Goal: Task Accomplishment & Management: Manage account settings

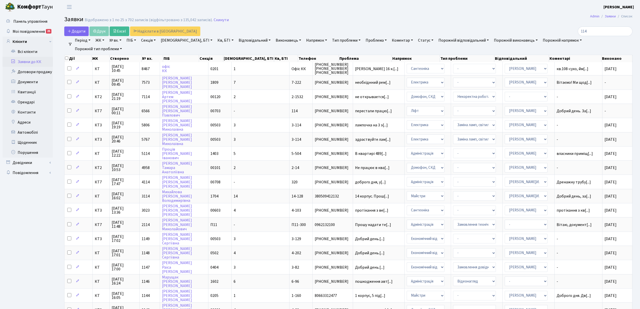
select select "25"
click at [45, 61] on link "Заявки до КК" at bounding box center [28, 62] width 50 height 10
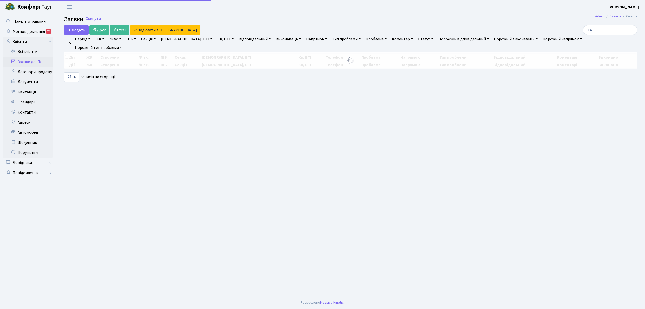
select select "25"
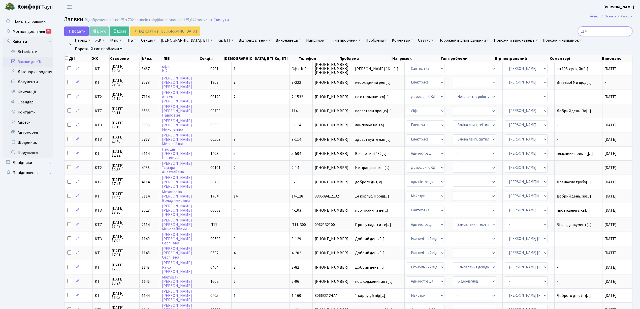
click at [595, 32] on input "114" at bounding box center [605, 31] width 55 height 10
type input "1"
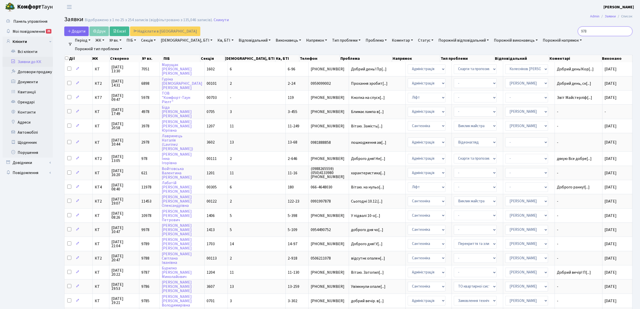
click at [588, 30] on input "978" at bounding box center [605, 31] width 55 height 10
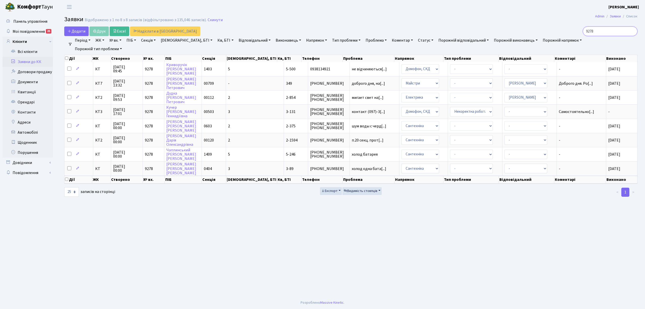
click at [595, 34] on input "9278" at bounding box center [610, 31] width 55 height 10
click at [598, 33] on input "9278" at bounding box center [610, 31] width 55 height 10
drag, startPoint x: 605, startPoint y: 33, endPoint x: 575, endPoint y: 27, distance: 30.5
click at [575, 27] on div "9278" at bounding box center [545, 31] width 186 height 10
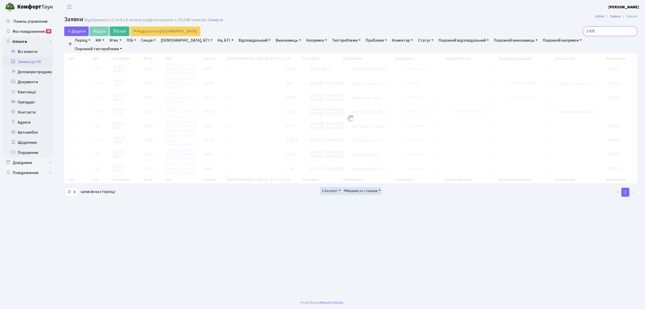
type input "2-978"
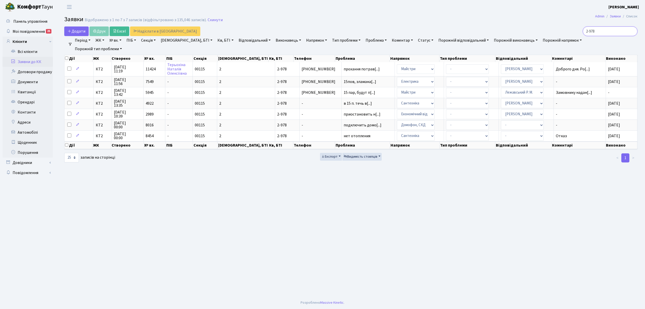
click at [633, 33] on input "2-978" at bounding box center [610, 31] width 55 height 10
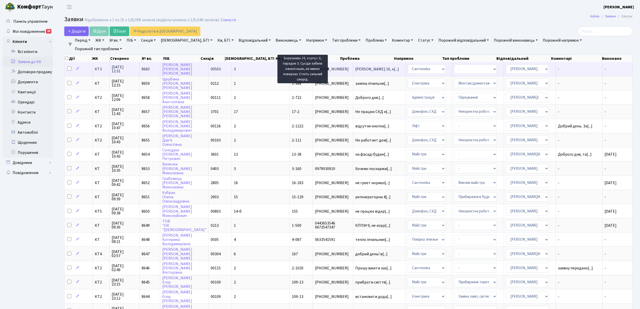
click at [355, 67] on span "Березнева 16, к[...]" at bounding box center [377, 69] width 44 height 6
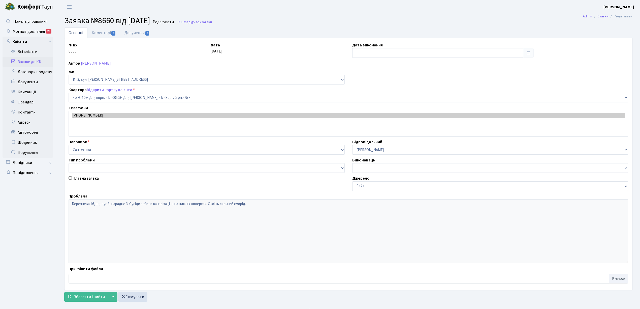
select select "16416"
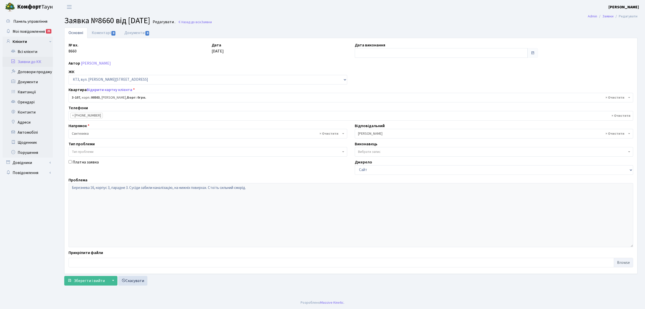
click at [42, 61] on link "Заявки до КК" at bounding box center [28, 62] width 50 height 10
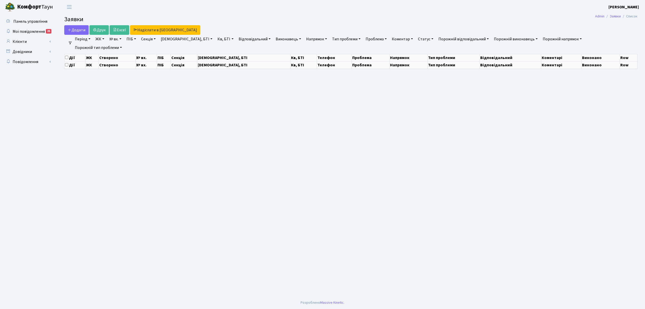
select select "25"
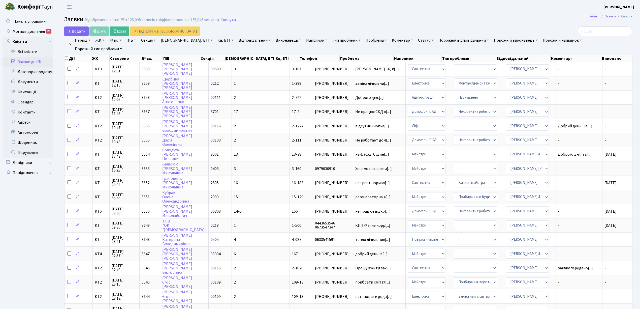
click at [215, 42] on link "Кв, БТІ" at bounding box center [225, 40] width 20 height 9
click at [146, 43] on link "Секція" at bounding box center [148, 40] width 19 height 9
type input "00803"
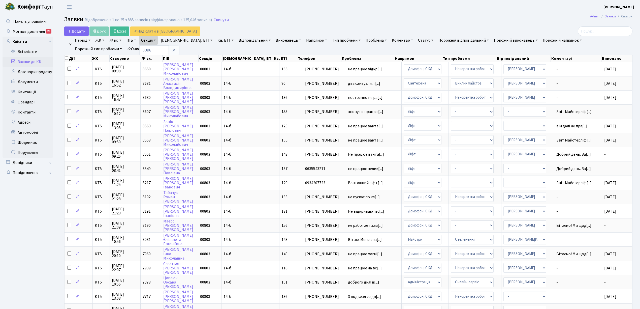
click at [304, 40] on link "Напрямок" at bounding box center [316, 40] width 25 height 9
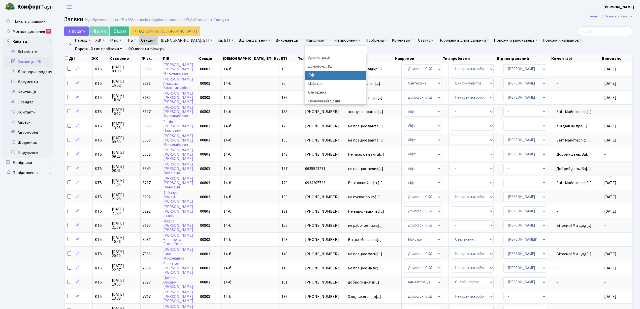
click at [305, 77] on li "Ліфт" at bounding box center [335, 75] width 61 height 9
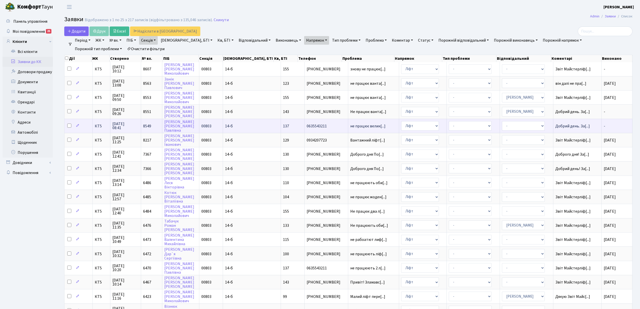
click at [94, 123] on td "КТ5" at bounding box center [101, 126] width 17 height 14
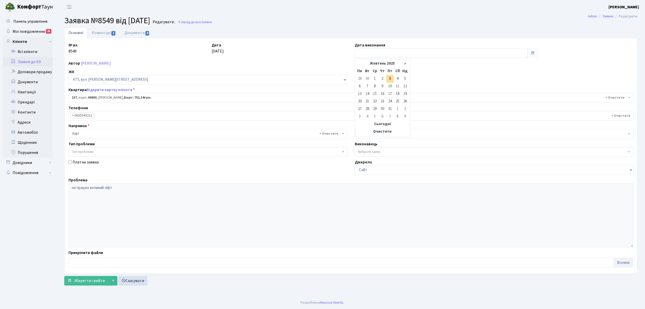
select select "17667"
click at [390, 80] on td "3" at bounding box center [390, 79] width 8 height 8
type input "[DATE]"
click at [86, 282] on span "Зберегти і вийти" at bounding box center [89, 281] width 31 height 6
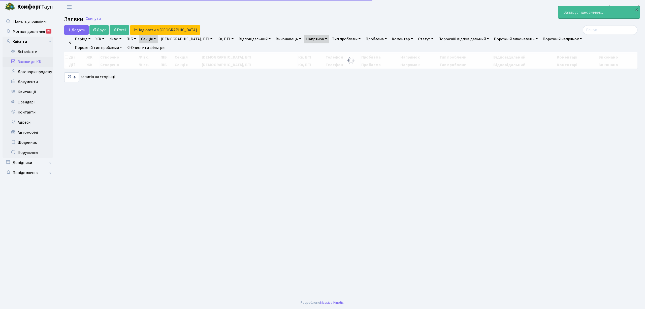
select select "25"
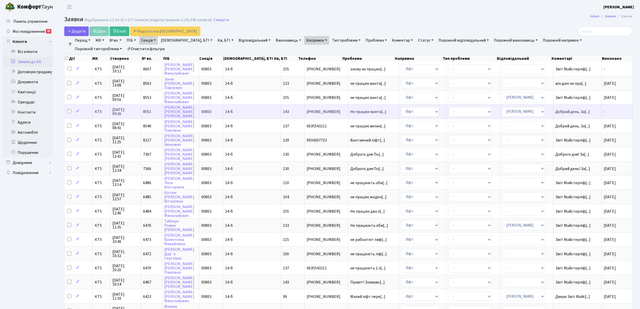
click at [100, 110] on span "КТ5" at bounding box center [101, 112] width 13 height 4
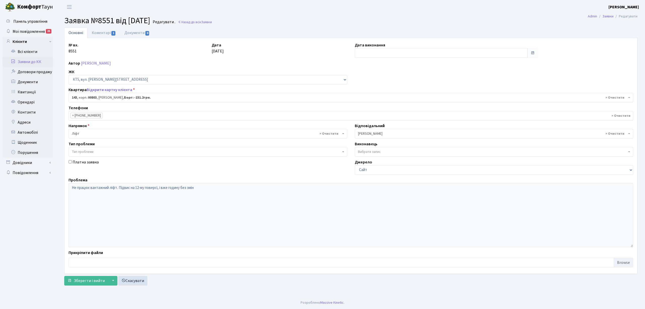
select select "17673"
click at [379, 56] on input "text" at bounding box center [441, 53] width 173 height 10
click at [389, 81] on td "3" at bounding box center [390, 79] width 8 height 8
type input "[DATE]"
click at [87, 285] on button "Зберегти і вийти" at bounding box center [86, 281] width 44 height 10
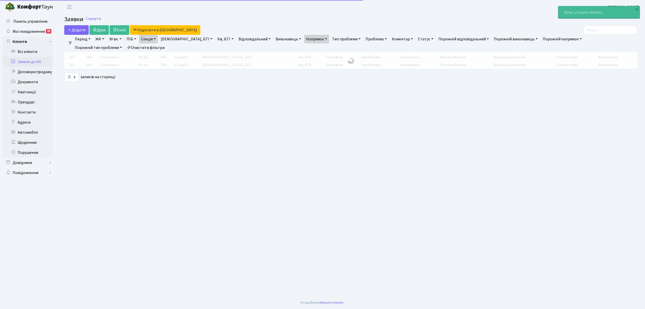
select select "25"
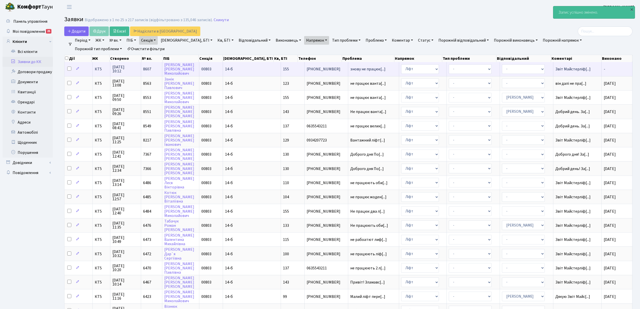
click at [98, 71] on span "КТ5" at bounding box center [101, 69] width 13 height 4
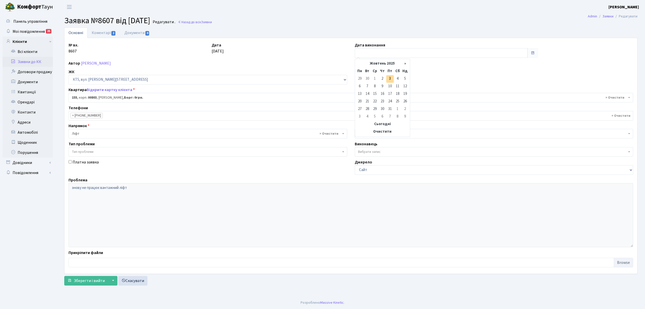
select select "17685"
click at [390, 79] on td "3" at bounding box center [390, 79] width 8 height 8
type input "[DATE]"
click at [105, 276] on button "Зберегти і вийти" at bounding box center [86, 281] width 44 height 10
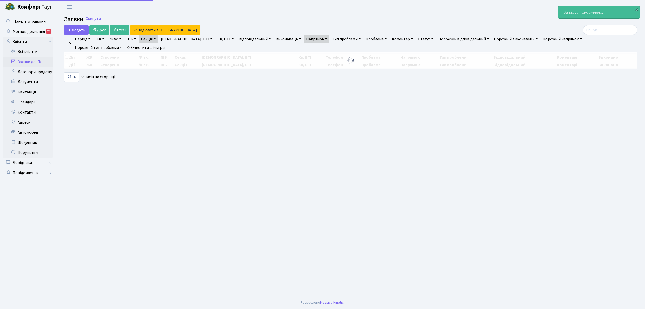
select select "25"
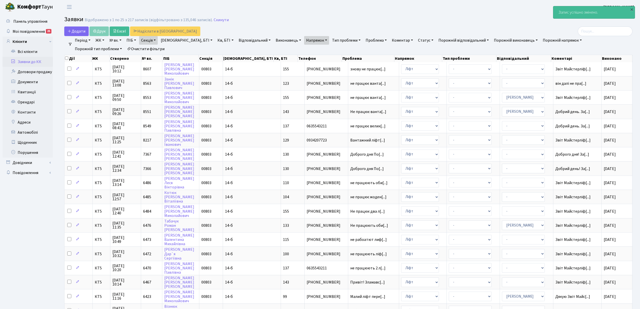
click at [125, 50] on link "Очистити фільтри" at bounding box center [146, 49] width 42 height 9
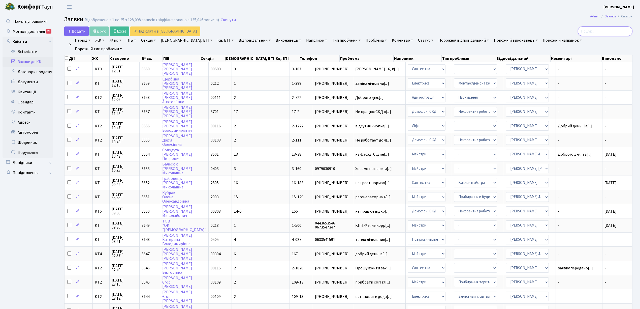
click at [584, 32] on input "search" at bounding box center [605, 31] width 55 height 10
type input "4-107"
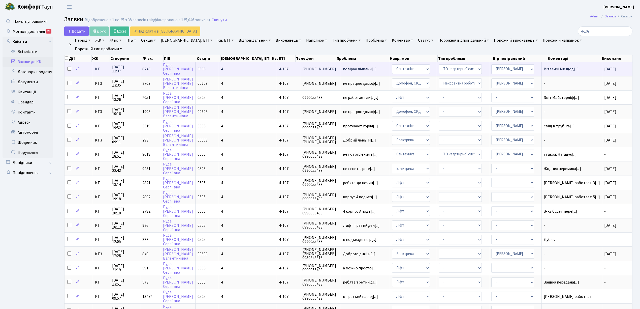
click at [304, 72] on td "[PHONE_NUMBER]" at bounding box center [320, 69] width 40 height 14
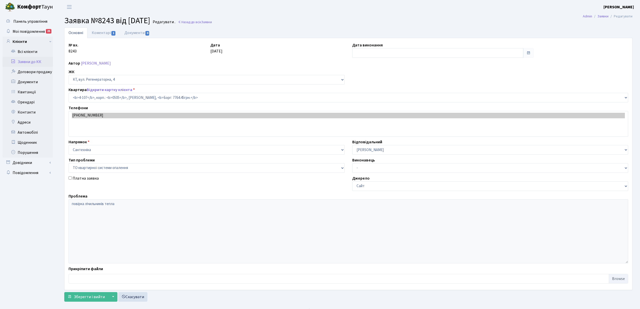
select select "1191"
select select "14"
type input "[DATE]"
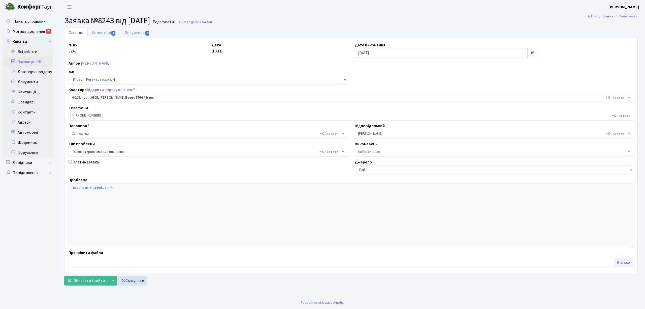
click at [91, 117] on li "× [PHONE_NUMBER]" at bounding box center [86, 116] width 33 height 6
